Goal: Task Accomplishment & Management: Use online tool/utility

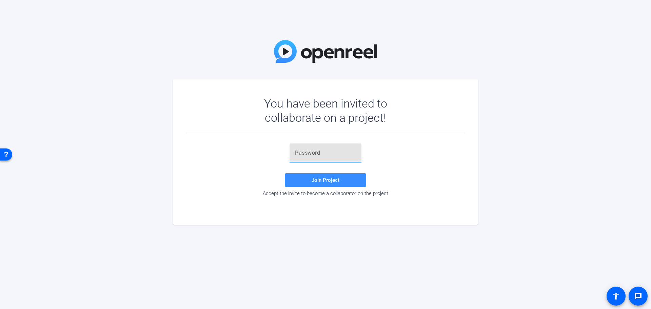
click at [306, 149] on input "text" at bounding box center [325, 153] width 61 height 8
paste input "&5UoC["
click at [294, 179] on span at bounding box center [325, 180] width 81 height 16
click at [333, 148] on div "&5UoC[" at bounding box center [325, 152] width 61 height 19
drag, startPoint x: 308, startPoint y: 147, endPoint x: 280, endPoint y: 144, distance: 28.3
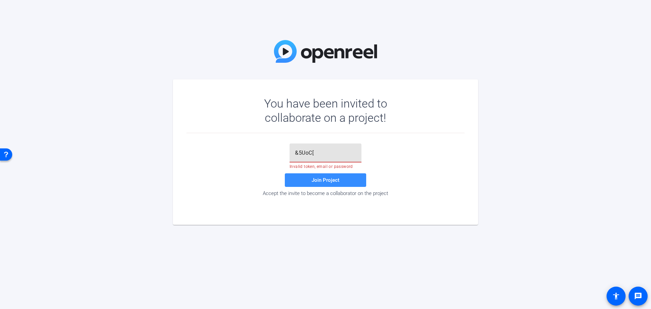
click at [280, 144] on div "&5UoC[ Invalid token, email or password Join Project Accept the invite to becom…" at bounding box center [325, 169] width 278 height 53
paste input "text"
type input "&5UoC["
click at [303, 178] on span at bounding box center [325, 180] width 81 height 16
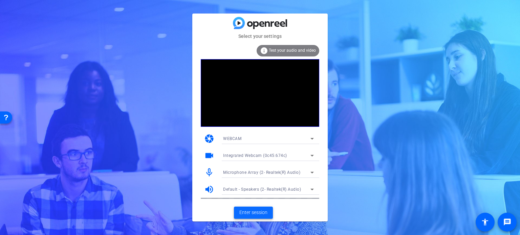
click at [248, 213] on span "Enter session" at bounding box center [254, 212] width 28 height 7
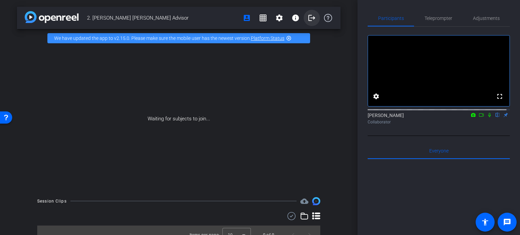
click at [310, 17] on mat-icon "logout" at bounding box center [312, 18] width 8 height 8
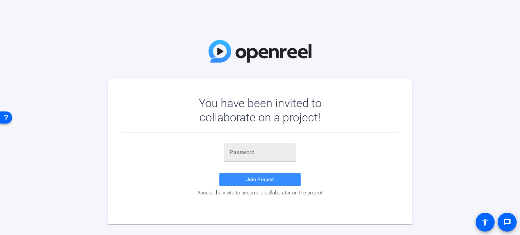
click at [239, 153] on input "text" at bounding box center [260, 153] width 61 height 8
paste input "&5UoC["
type input "&5UoC["
click at [263, 180] on span "Join Project" at bounding box center [260, 180] width 28 height 6
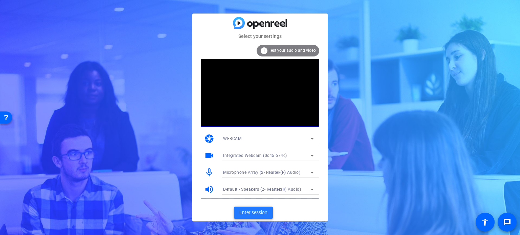
click at [250, 211] on span "Enter session" at bounding box center [254, 212] width 28 height 7
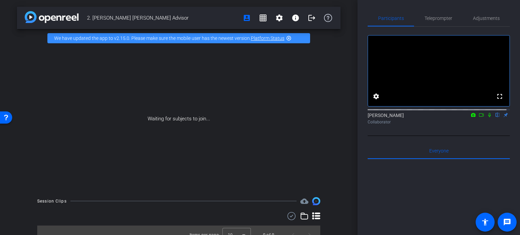
click at [487, 118] on icon at bounding box center [489, 115] width 5 height 5
click at [244, 17] on mat-icon "account_box" at bounding box center [247, 18] width 8 height 8
click at [432, 153] on span "Everyone 0" at bounding box center [439, 151] width 19 height 5
click at [488, 118] on icon at bounding box center [490, 115] width 4 height 4
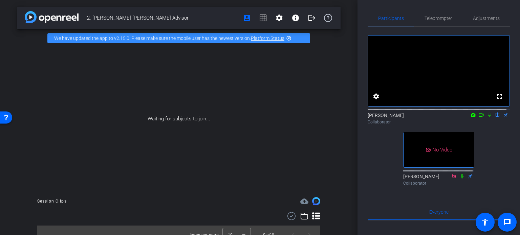
click at [343, 15] on div "2. Sara Smith Frandsen Advisor account_box grid_on settings info logout We have…" at bounding box center [179, 117] width 358 height 235
click at [443, 16] on span "Teleprompter" at bounding box center [439, 18] width 28 height 5
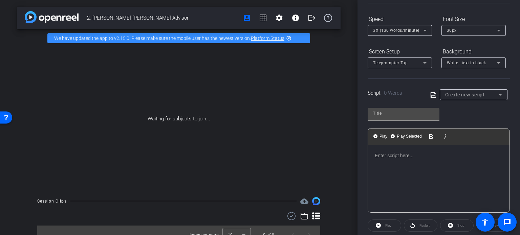
scroll to position [68, 0]
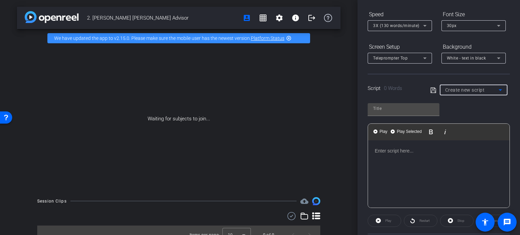
click at [498, 88] on icon at bounding box center [501, 90] width 8 height 8
click at [511, 66] on div at bounding box center [260, 117] width 520 height 235
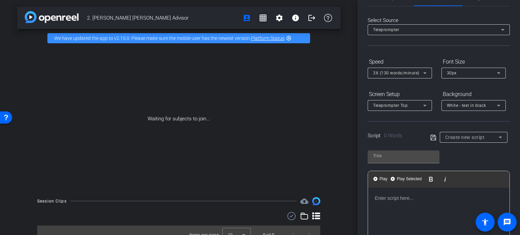
scroll to position [0, 0]
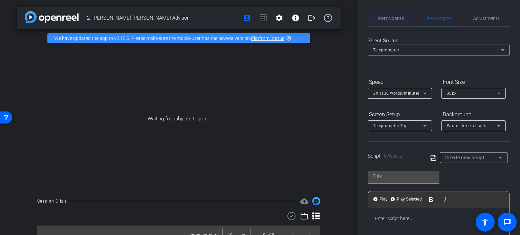
click at [386, 17] on span "Participants" at bounding box center [391, 18] width 26 height 5
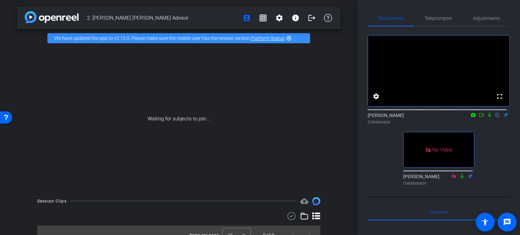
click at [487, 118] on icon at bounding box center [489, 115] width 5 height 5
click at [472, 117] on icon at bounding box center [474, 115] width 4 height 4
click at [470, 121] on div at bounding box center [260, 117] width 520 height 235
click at [472, 117] on icon at bounding box center [474, 115] width 4 height 4
click at [475, 122] on div at bounding box center [260, 117] width 520 height 235
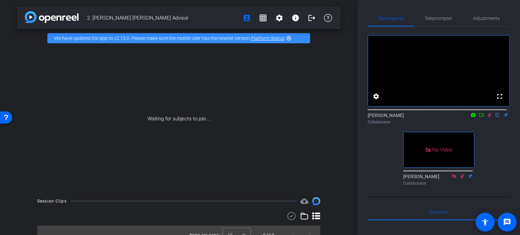
click at [479, 118] on icon at bounding box center [481, 115] width 5 height 5
click at [488, 117] on icon at bounding box center [490, 115] width 4 height 4
click at [487, 118] on icon at bounding box center [489, 115] width 5 height 5
click at [437, 15] on span "Teleprompter" at bounding box center [439, 18] width 28 height 16
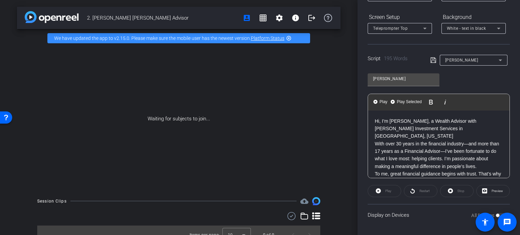
scroll to position [75, 0]
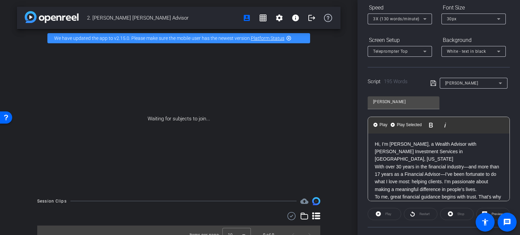
click at [500, 78] on div "sara" at bounding box center [474, 83] width 68 height 11
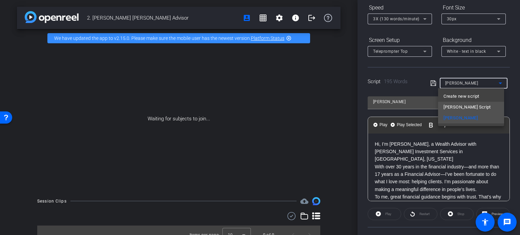
click at [489, 105] on mat-option "Sara Script" at bounding box center [471, 107] width 66 height 11
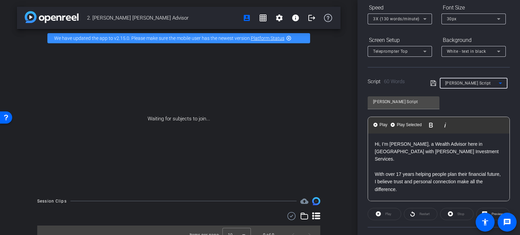
click at [497, 84] on icon at bounding box center [501, 83] width 8 height 8
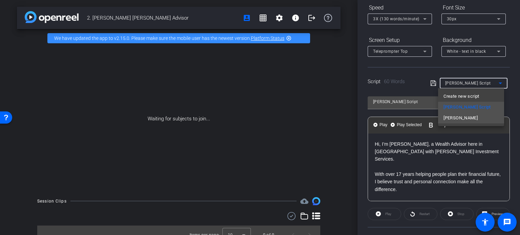
click at [490, 119] on mat-option "sara" at bounding box center [471, 118] width 66 height 11
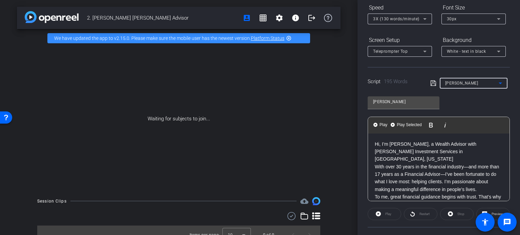
click at [498, 84] on icon at bounding box center [501, 83] width 8 height 8
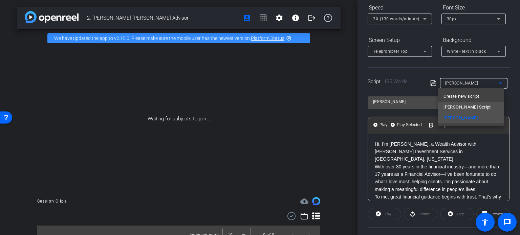
click at [481, 106] on mat-option "Sara Script" at bounding box center [471, 107] width 66 height 11
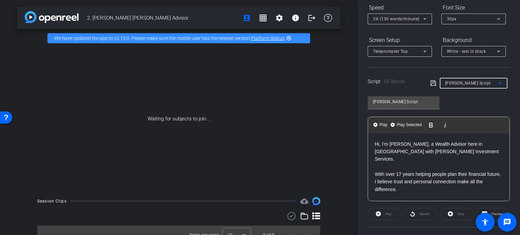
click at [499, 83] on icon at bounding box center [500, 84] width 3 height 2
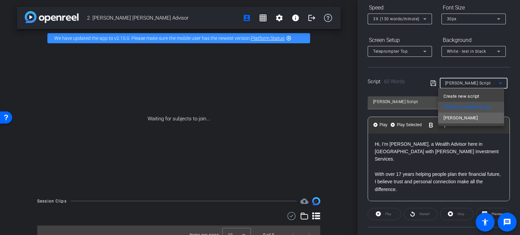
click at [479, 120] on mat-option "sara" at bounding box center [471, 118] width 66 height 11
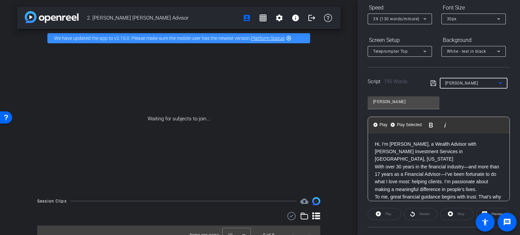
click at [498, 81] on icon at bounding box center [501, 83] width 8 height 8
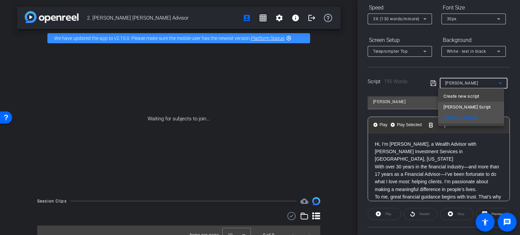
click at [469, 106] on mat-option "Sara Script" at bounding box center [471, 107] width 66 height 11
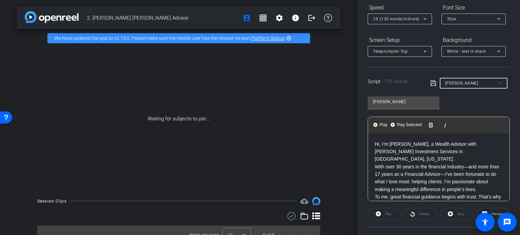
type input "Sara Script"
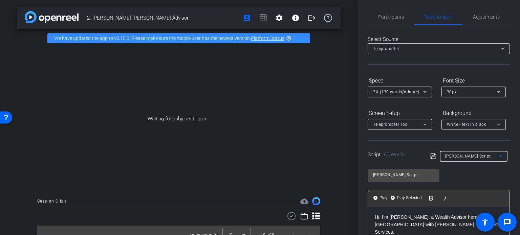
scroll to position [0, 0]
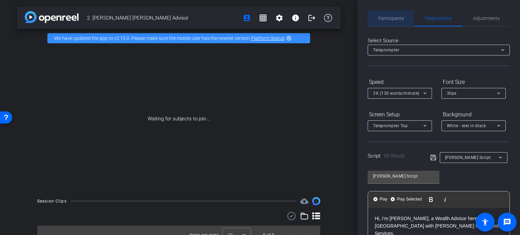
click at [390, 16] on span "Participants" at bounding box center [391, 18] width 26 height 5
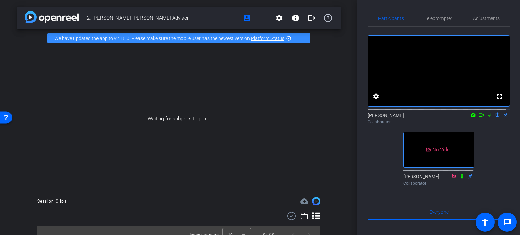
click at [479, 118] on icon at bounding box center [481, 115] width 5 height 5
click at [495, 118] on icon at bounding box center [497, 115] width 5 height 5
click at [487, 118] on icon at bounding box center [489, 115] width 5 height 5
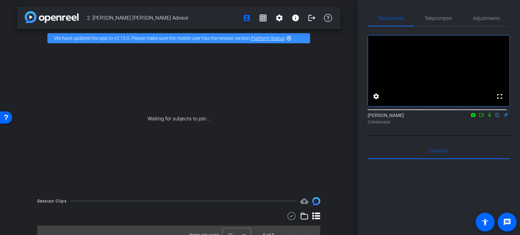
click at [479, 118] on icon at bounding box center [481, 115] width 5 height 5
click at [495, 118] on icon at bounding box center [497, 115] width 5 height 5
click at [308, 18] on mat-icon "logout" at bounding box center [312, 18] width 8 height 8
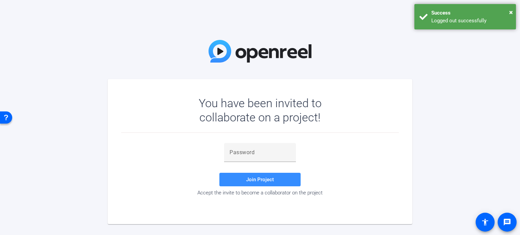
click at [307, 15] on div "You have been invited to collaborate on a project! Join Project Accept the invi…" at bounding box center [260, 117] width 520 height 235
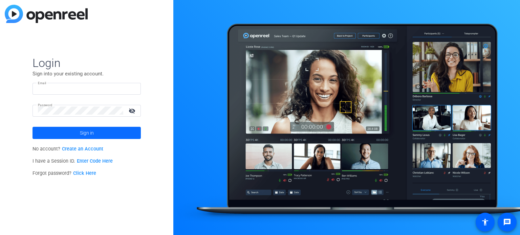
type input "marketing@lplatfrg.com"
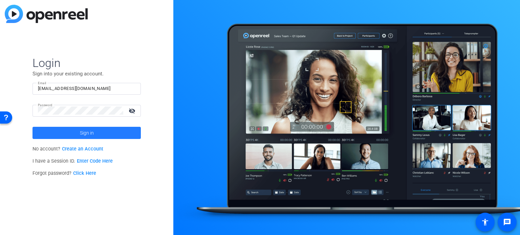
click at [68, 134] on span at bounding box center [87, 133] width 108 height 16
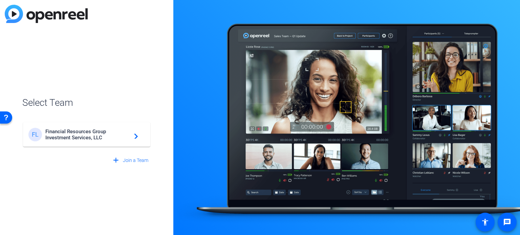
click at [79, 132] on span "Financial Resources Group Investment Services, LLC" at bounding box center [87, 135] width 85 height 12
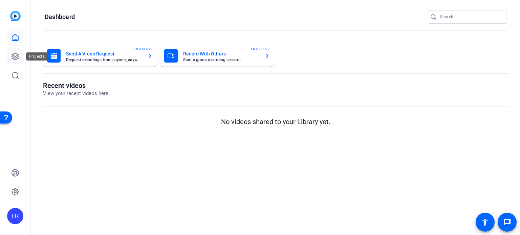
click at [11, 54] on icon at bounding box center [15, 57] width 8 height 8
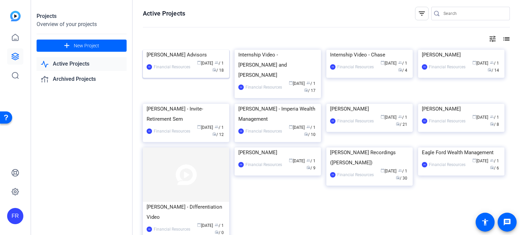
click at [163, 60] on div "[PERSON_NAME] Advisors" at bounding box center [186, 55] width 79 height 10
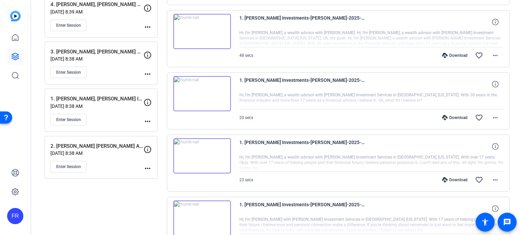
scroll to position [169, 0]
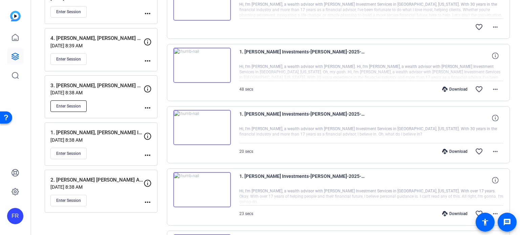
click at [66, 104] on span "Enter Session" at bounding box center [68, 106] width 25 height 5
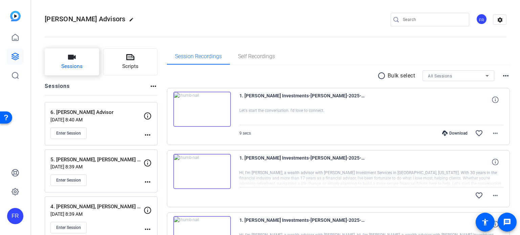
scroll to position [0, 0]
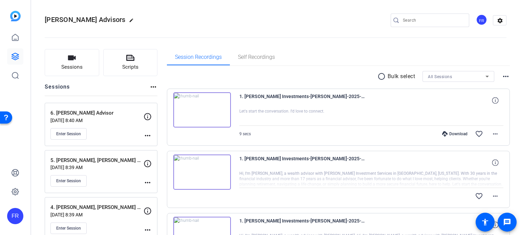
click at [15, 13] on img at bounding box center [15, 16] width 11 height 11
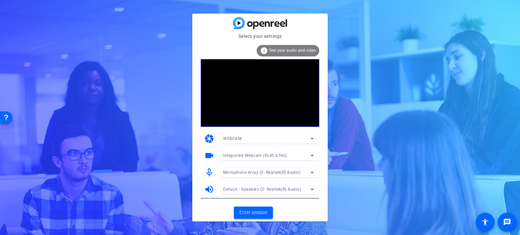
click at [251, 212] on span "Enter session" at bounding box center [254, 212] width 28 height 7
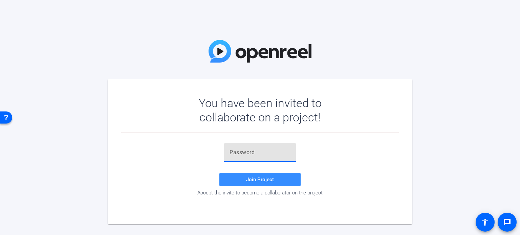
click at [244, 150] on input "text" at bounding box center [260, 153] width 61 height 8
paste input "&5UoC["
type input "&5UoC["
click at [258, 180] on span "Join Project" at bounding box center [260, 180] width 28 height 6
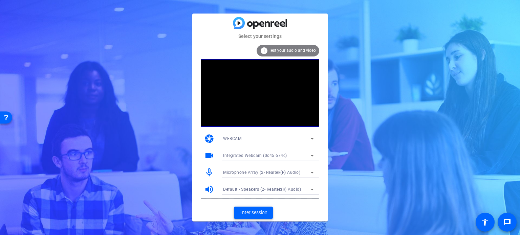
click at [250, 213] on span "Enter session" at bounding box center [254, 212] width 28 height 7
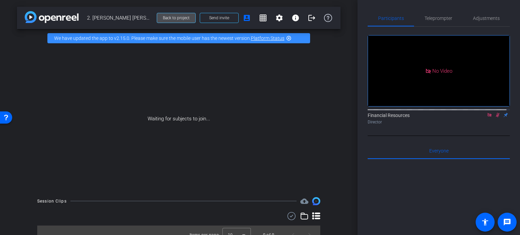
click at [176, 19] on span "Back to project" at bounding box center [176, 18] width 27 height 5
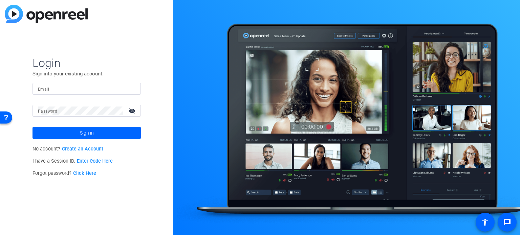
type input "marketing@lplatfrg.com"
click at [59, 132] on span at bounding box center [87, 133] width 108 height 16
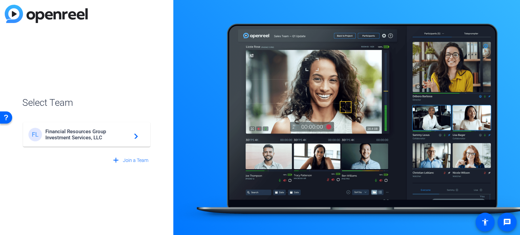
click at [105, 130] on span "Financial Resources Group Investment Services, LLC" at bounding box center [87, 135] width 85 height 12
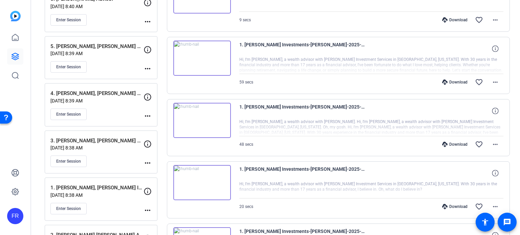
scroll to position [136, 0]
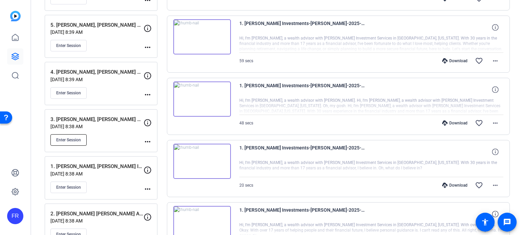
click at [69, 139] on span "Enter Session" at bounding box center [68, 140] width 25 height 5
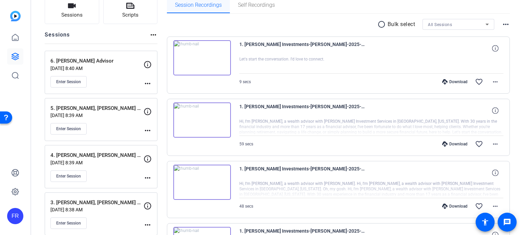
scroll to position [0, 0]
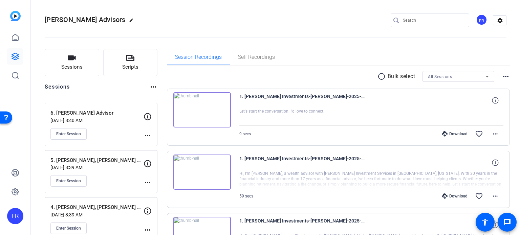
click at [14, 13] on img at bounding box center [15, 16] width 11 height 11
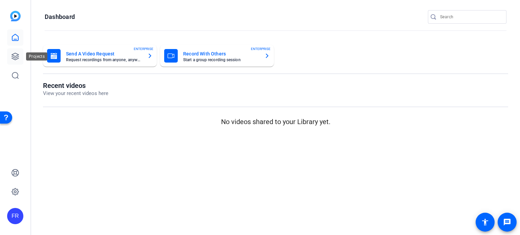
click at [14, 60] on icon at bounding box center [15, 57] width 8 height 8
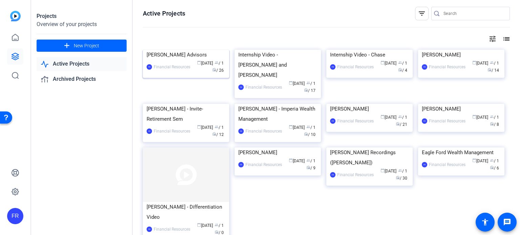
click at [173, 60] on div "Frandsen Advisors" at bounding box center [186, 55] width 79 height 10
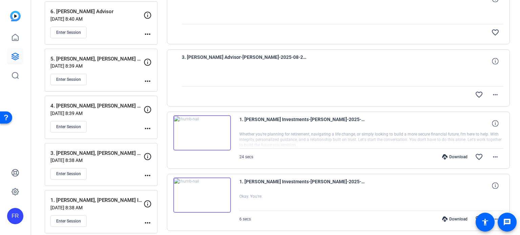
scroll to position [169, 0]
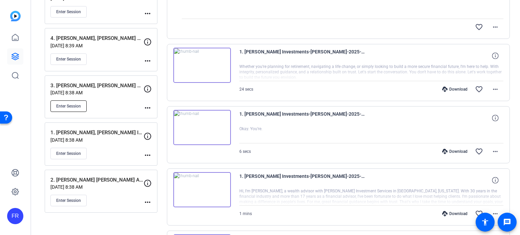
click at [72, 104] on span "Enter Session" at bounding box center [68, 106] width 25 height 5
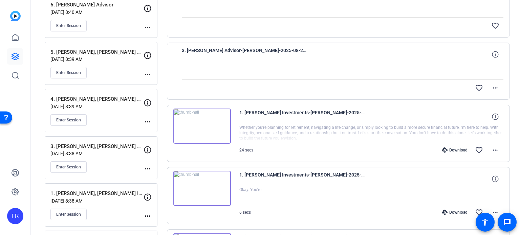
scroll to position [0, 0]
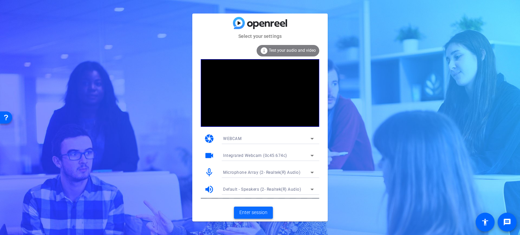
click at [251, 212] on span "Enter session" at bounding box center [254, 212] width 28 height 7
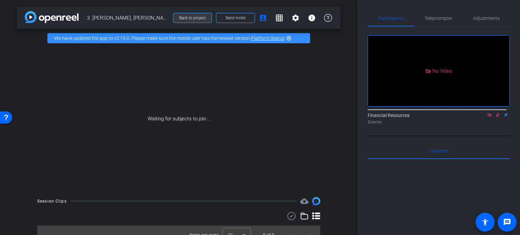
click at [191, 16] on span "Back to project" at bounding box center [192, 18] width 27 height 5
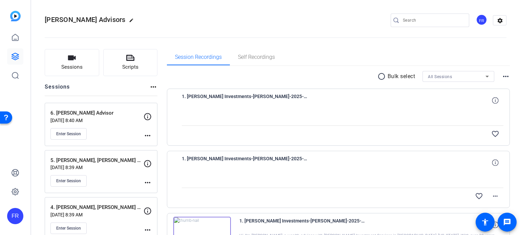
drag, startPoint x: 166, startPoint y: 43, endPoint x: 154, endPoint y: 43, distance: 12.2
click at [166, 43] on openreel-divider-bar at bounding box center [276, 35] width 462 height 21
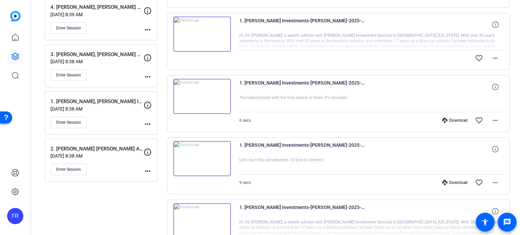
scroll to position [203, 0]
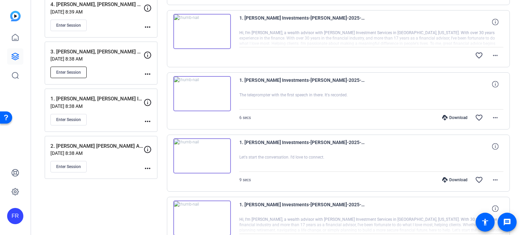
click at [66, 73] on span "Enter Session" at bounding box center [68, 72] width 25 height 5
click at [493, 117] on mat-icon "more_horiz" at bounding box center [496, 118] width 8 height 8
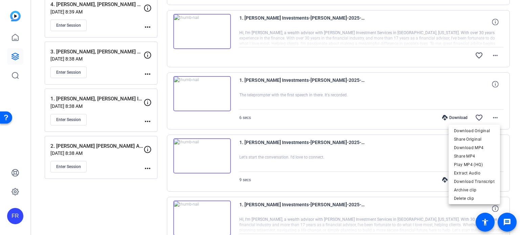
click at [511, 111] on div at bounding box center [260, 117] width 520 height 235
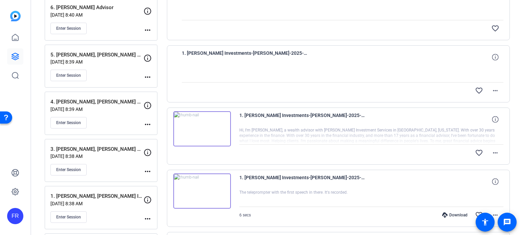
scroll to position [34, 0]
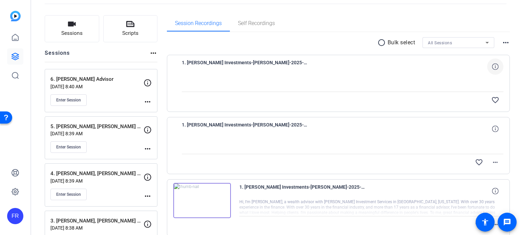
click at [493, 66] on icon at bounding box center [495, 66] width 6 height 6
click at [493, 66] on mat-icon "close" at bounding box center [496, 67] width 8 height 8
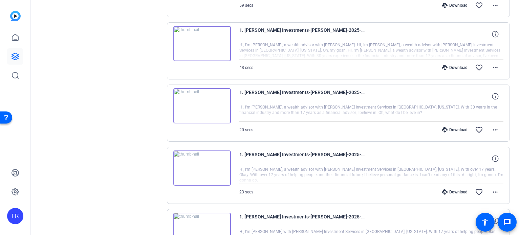
scroll to position [512, 0]
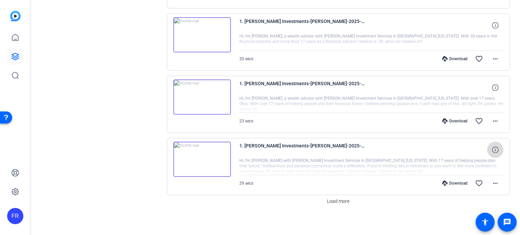
click at [494, 147] on icon at bounding box center [495, 150] width 6 height 6
click at [494, 147] on mat-icon "close" at bounding box center [496, 150] width 8 height 8
click at [493, 181] on mat-icon "more_horiz" at bounding box center [496, 184] width 8 height 8
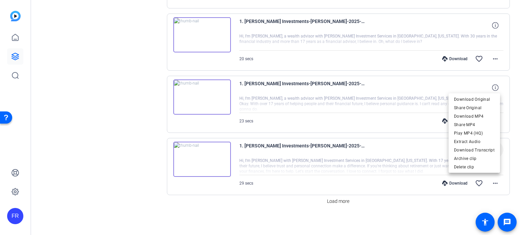
click at [511, 162] on div at bounding box center [260, 117] width 520 height 235
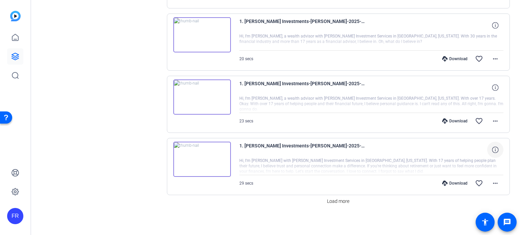
click at [237, 145] on div "1. Sylvie Letts- Frandsen Investments-jennifer-2025-08-20-13-46-12-422-0 Hi, I'…" at bounding box center [339, 166] width 344 height 57
click at [241, 142] on span "1. Sylvie Letts- Frandsen Investments-jennifer-2025-08-20-13-46-12-422-0" at bounding box center [302, 150] width 125 height 16
click at [332, 199] on span "Load more" at bounding box center [338, 201] width 22 height 7
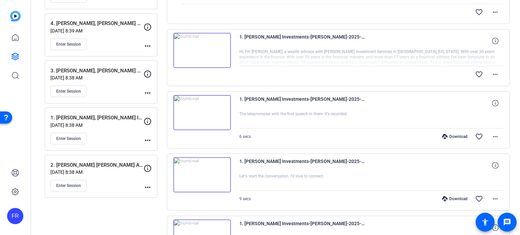
scroll to position [0, 0]
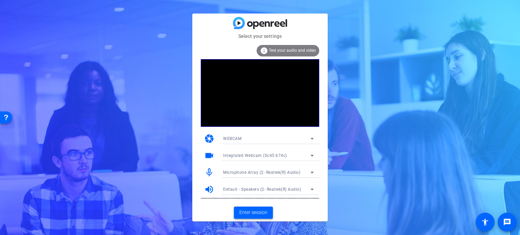
click at [250, 212] on span "Enter session" at bounding box center [254, 212] width 28 height 7
click at [255, 211] on span "Enter session" at bounding box center [254, 212] width 28 height 7
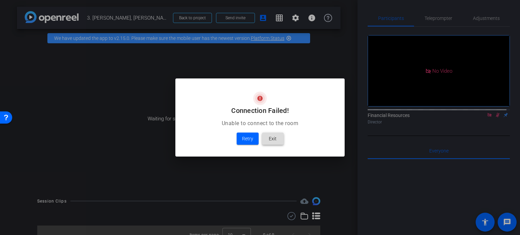
click at [272, 138] on span "Exit" at bounding box center [273, 139] width 8 height 8
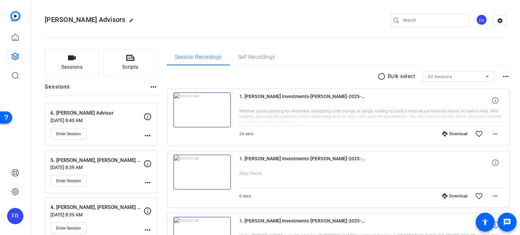
click at [256, 17] on div "Frandsen Advisors edit FR settings" at bounding box center [276, 20] width 462 height 10
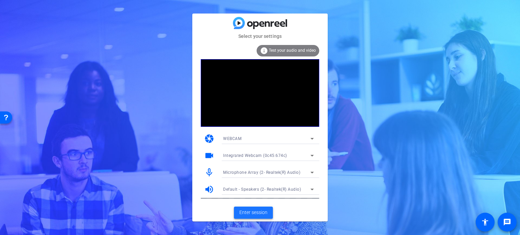
click at [251, 212] on span "Enter session" at bounding box center [254, 212] width 28 height 7
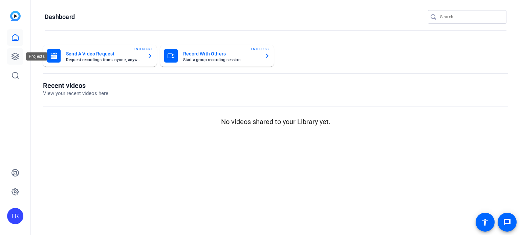
click at [12, 57] on icon at bounding box center [15, 56] width 7 height 7
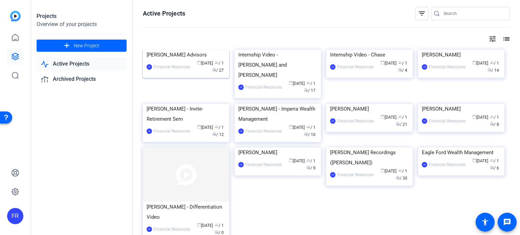
click at [167, 60] on div "[PERSON_NAME] Advisors" at bounding box center [186, 55] width 79 height 10
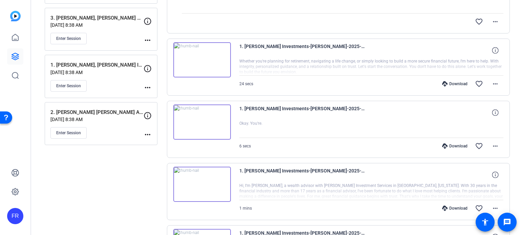
scroll to position [203, 0]
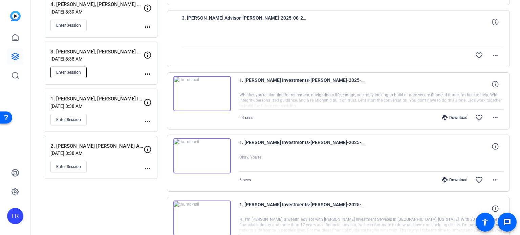
click at [69, 73] on span "Enter Session" at bounding box center [68, 72] width 25 height 5
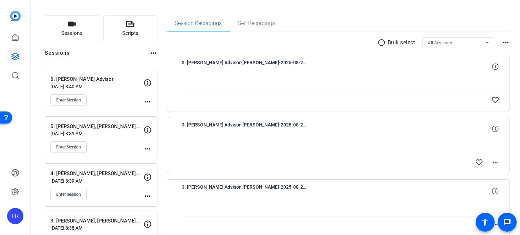
scroll to position [0, 0]
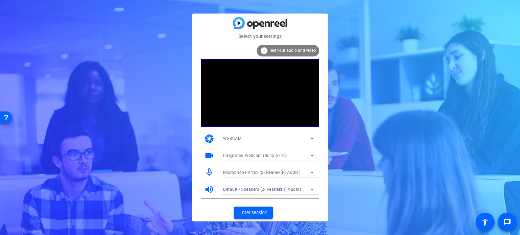
click at [252, 214] on span "Enter session" at bounding box center [254, 212] width 28 height 7
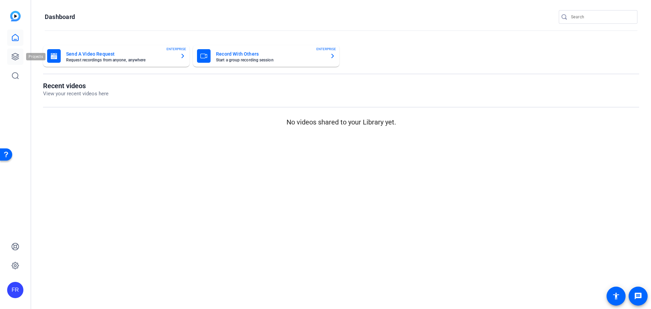
click at [16, 57] on icon at bounding box center [15, 57] width 8 height 8
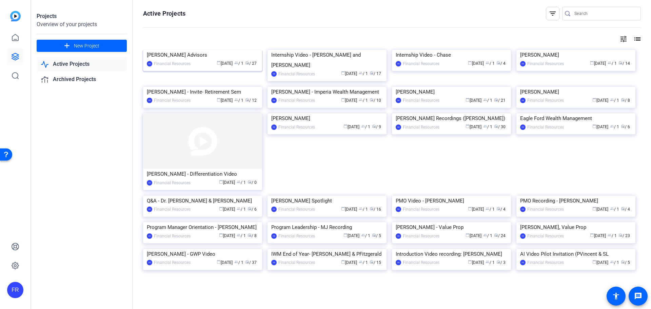
click at [172, 60] on div "[PERSON_NAME] Advisors" at bounding box center [202, 55] width 111 height 10
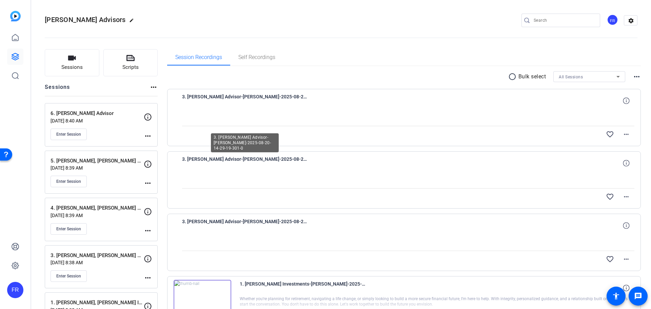
scroll to position [34, 0]
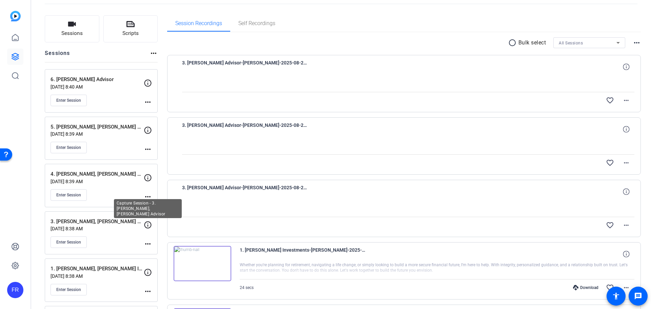
click at [148, 224] on icon at bounding box center [148, 225] width 8 height 8
click at [149, 243] on mat-icon "more_horiz" at bounding box center [148, 244] width 8 height 8
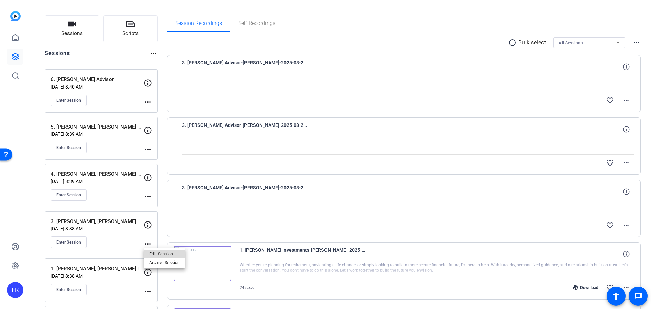
click at [154, 252] on span "Edit Session" at bounding box center [164, 254] width 31 height 8
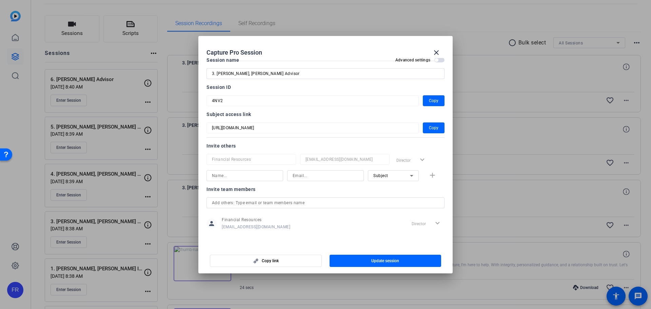
scroll to position [0, 0]
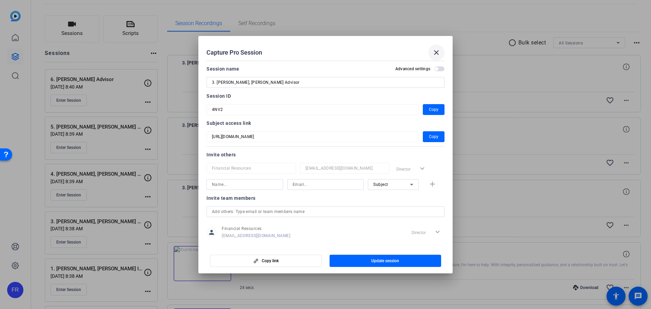
click at [437, 55] on mat-icon "close" at bounding box center [436, 52] width 8 height 8
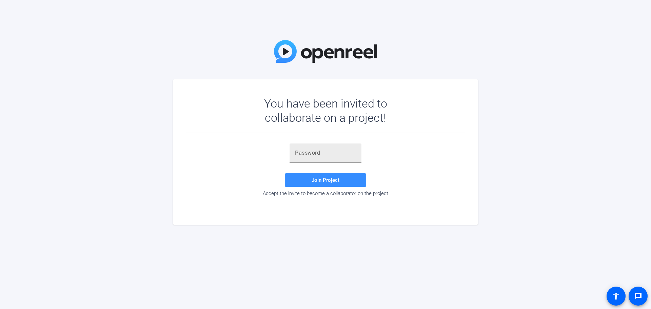
click at [314, 153] on input "text" at bounding box center [325, 153] width 61 height 8
paste input "&5UoC["
type input "&5UoC["
click at [317, 178] on span "Join Project" at bounding box center [325, 180] width 28 height 6
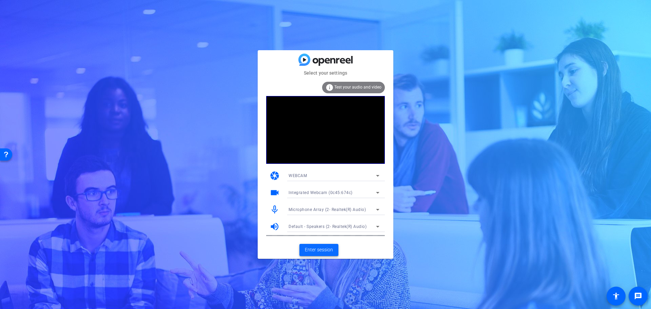
click at [309, 250] on span "Enter session" at bounding box center [319, 249] width 28 height 7
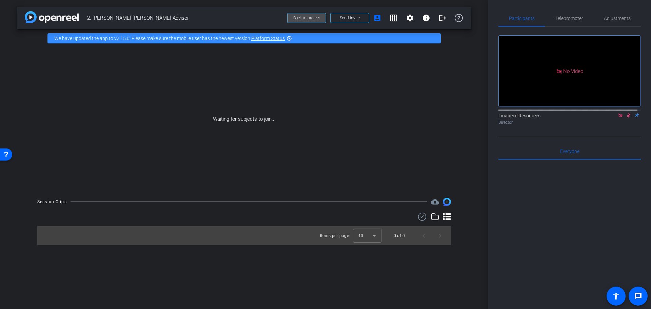
click at [307, 17] on span "Back to project" at bounding box center [306, 18] width 27 height 5
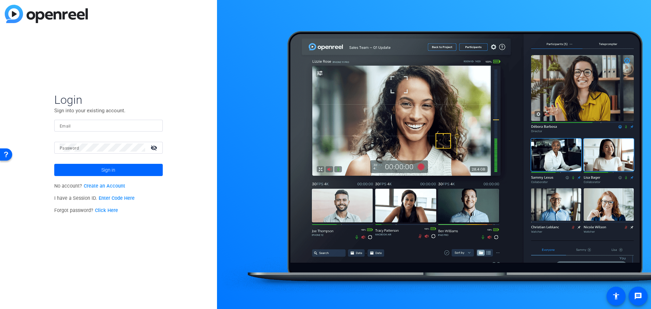
type input "[EMAIL_ADDRESS][DOMAIN_NAME]"
